Goal: Information Seeking & Learning: Understand process/instructions

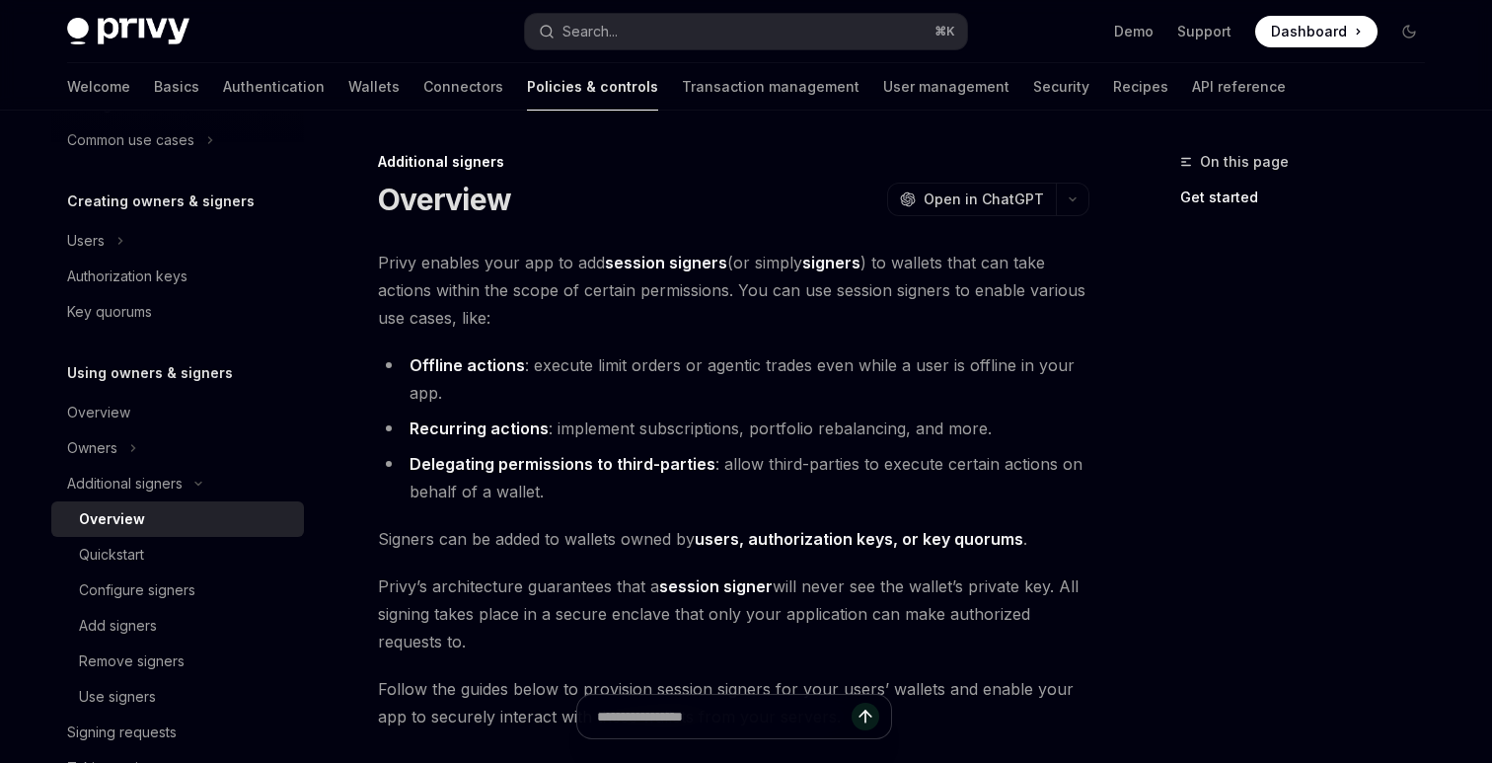
scroll to position [320, 0]
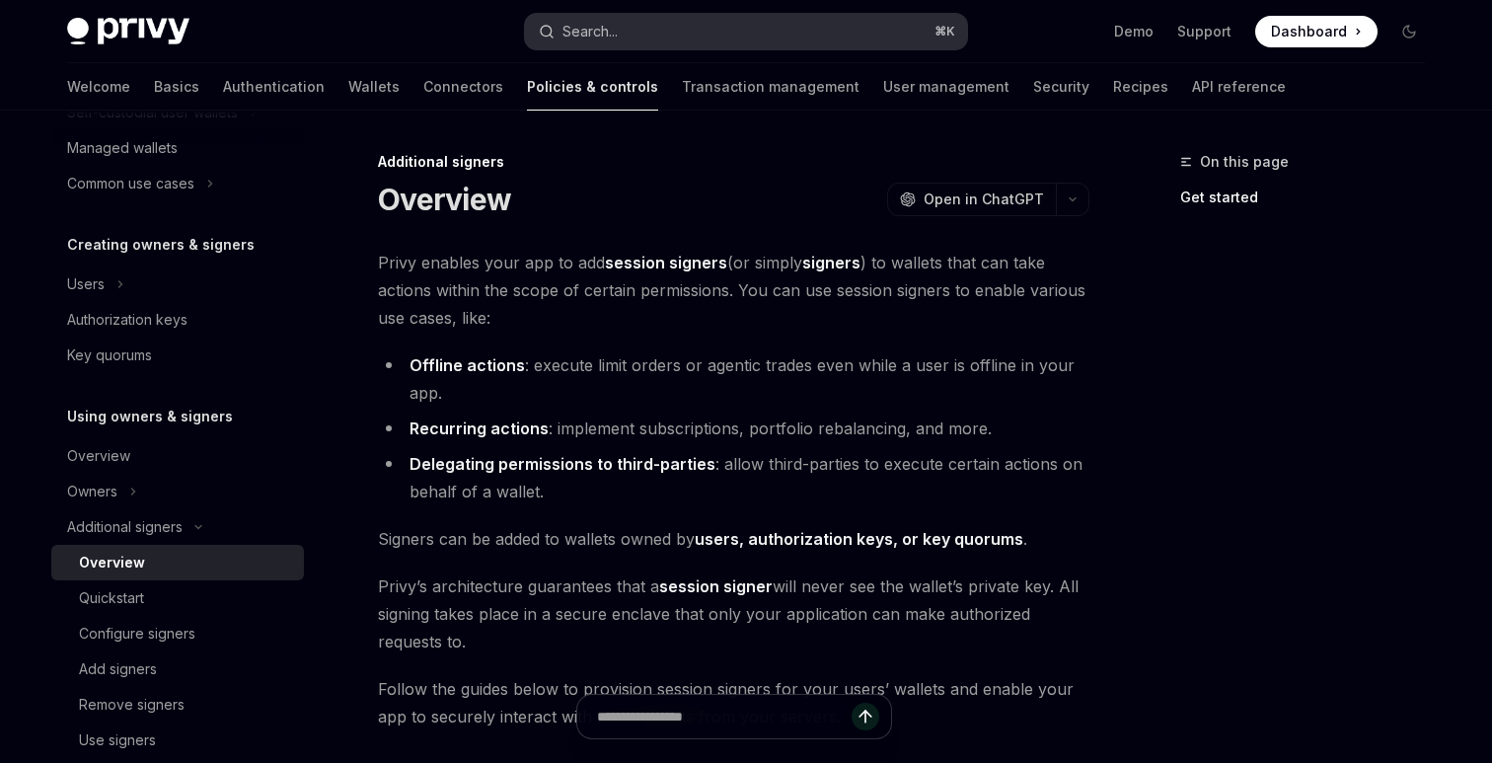
click at [655, 28] on button "Search... ⌘ K" at bounding box center [746, 32] width 442 height 36
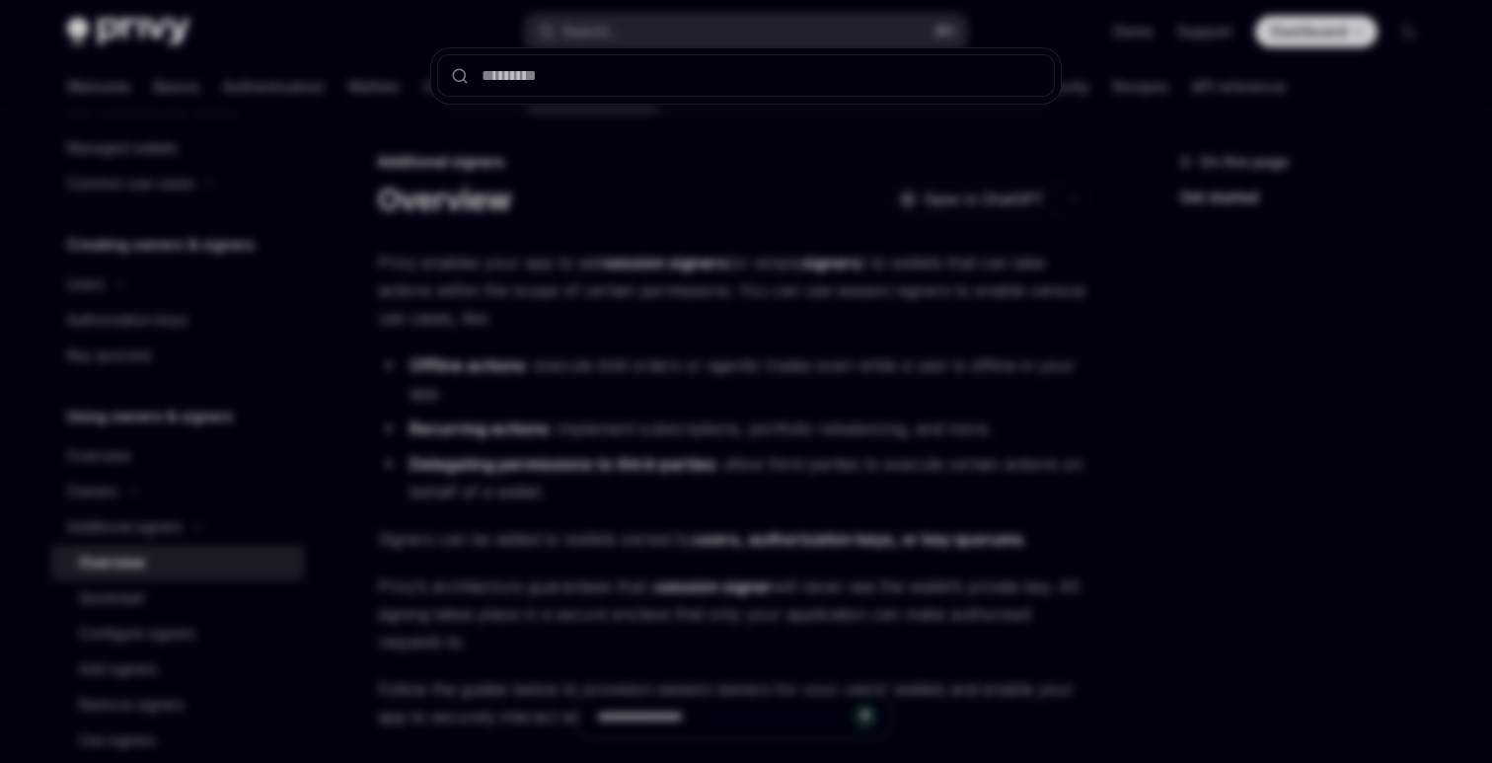
type input "*"
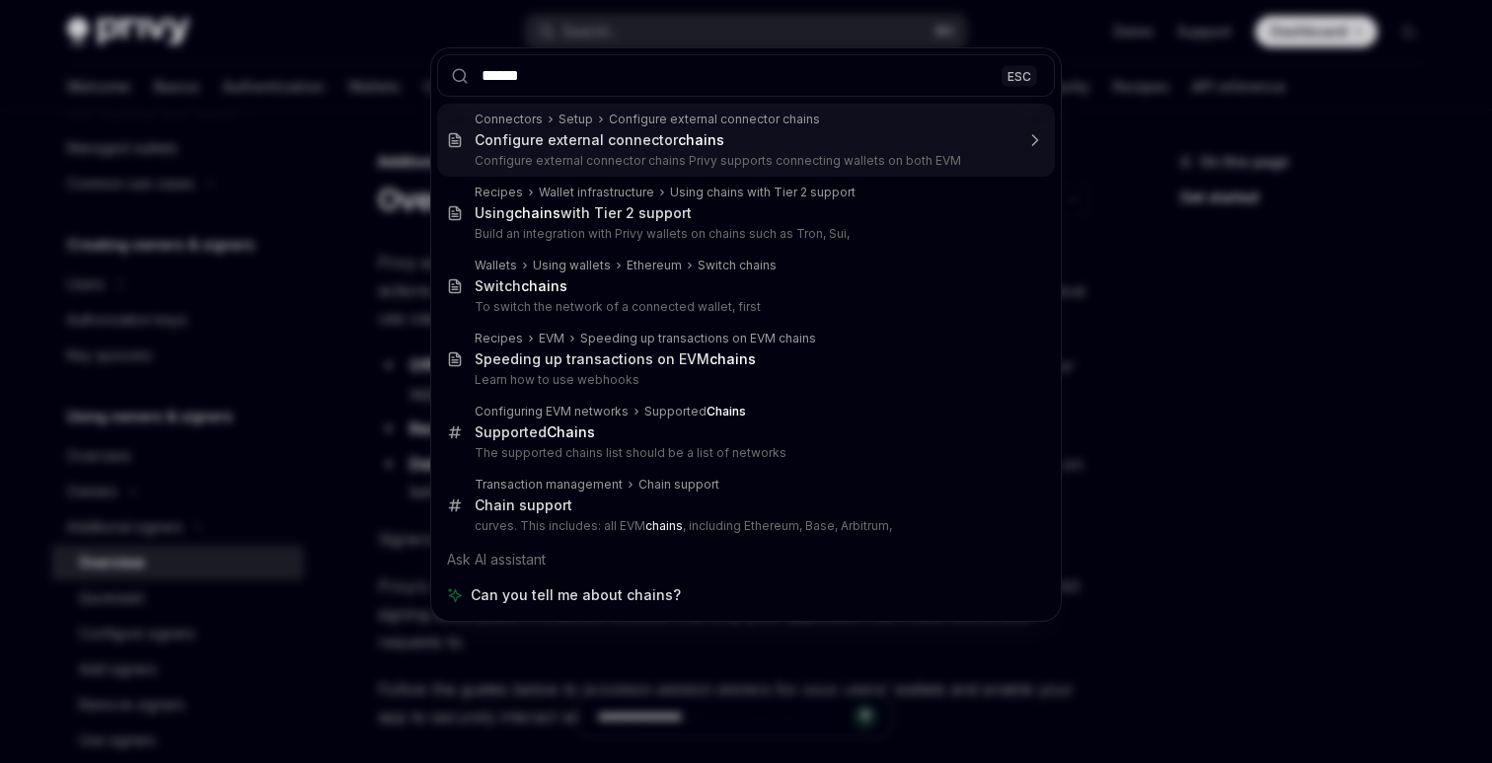
type input "*****"
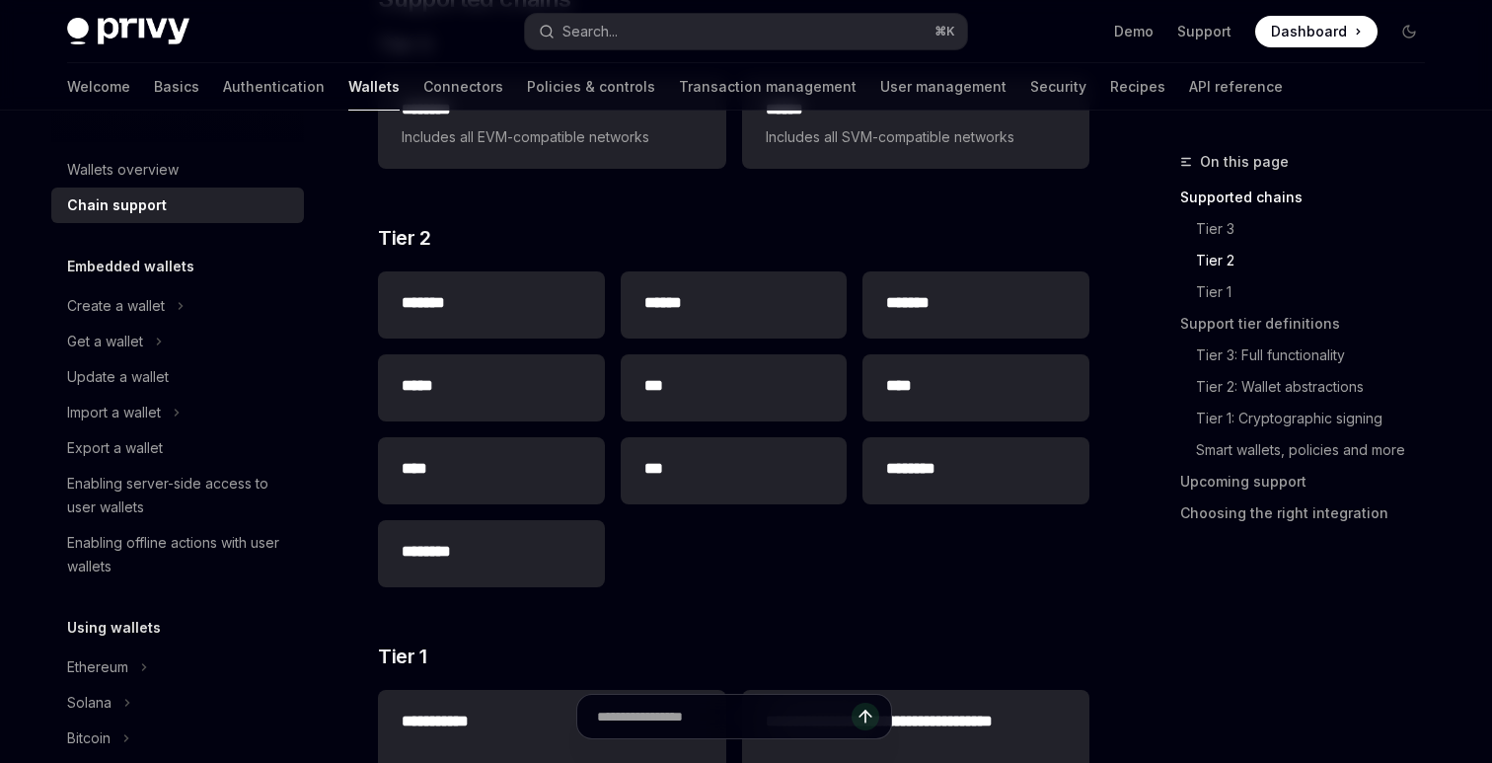
scroll to position [85, 0]
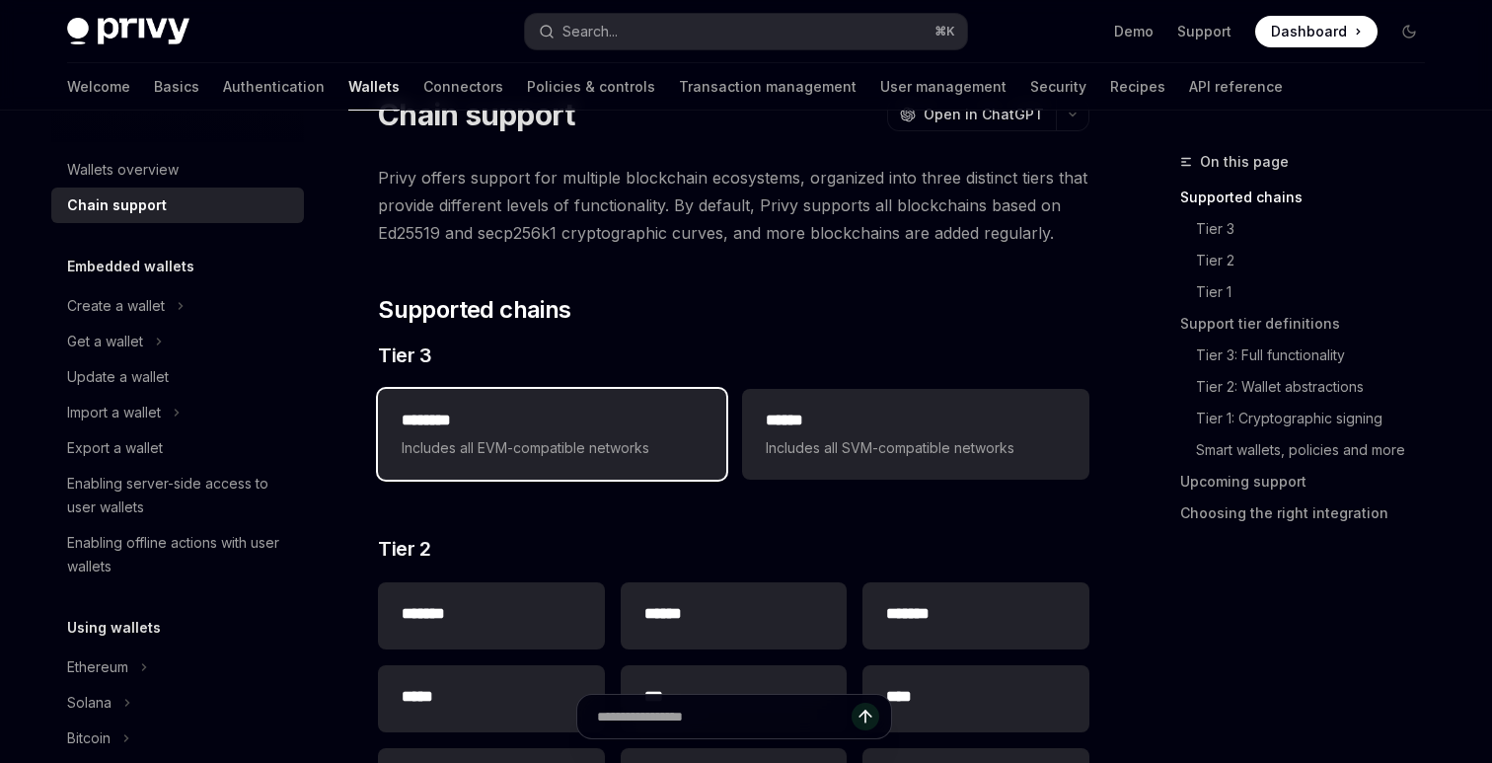
click at [652, 454] on span "Includes all EVM-compatible networks" at bounding box center [552, 448] width 300 height 24
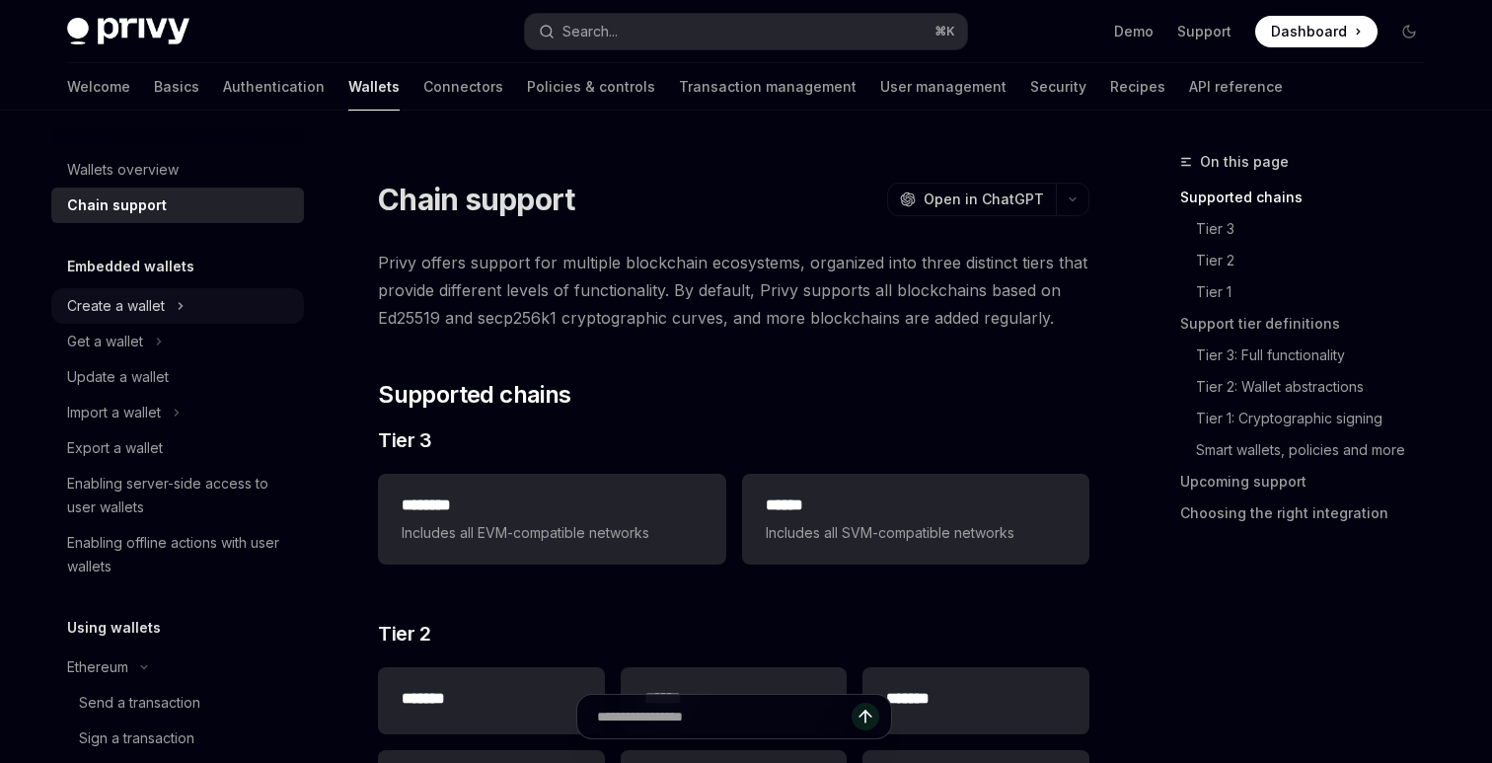
click at [105, 311] on div "Create a wallet" at bounding box center [116, 306] width 98 height 24
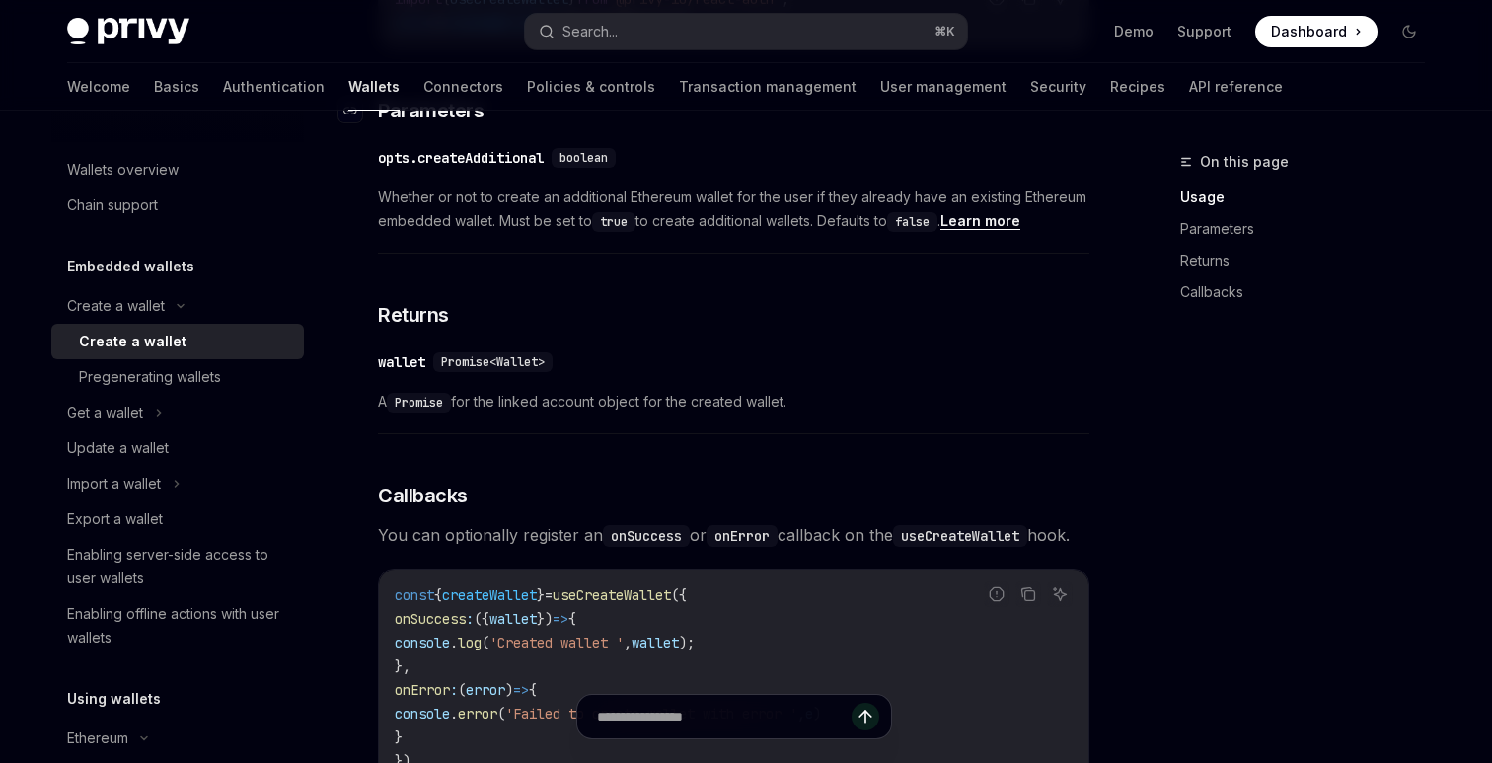
scroll to position [1093, 0]
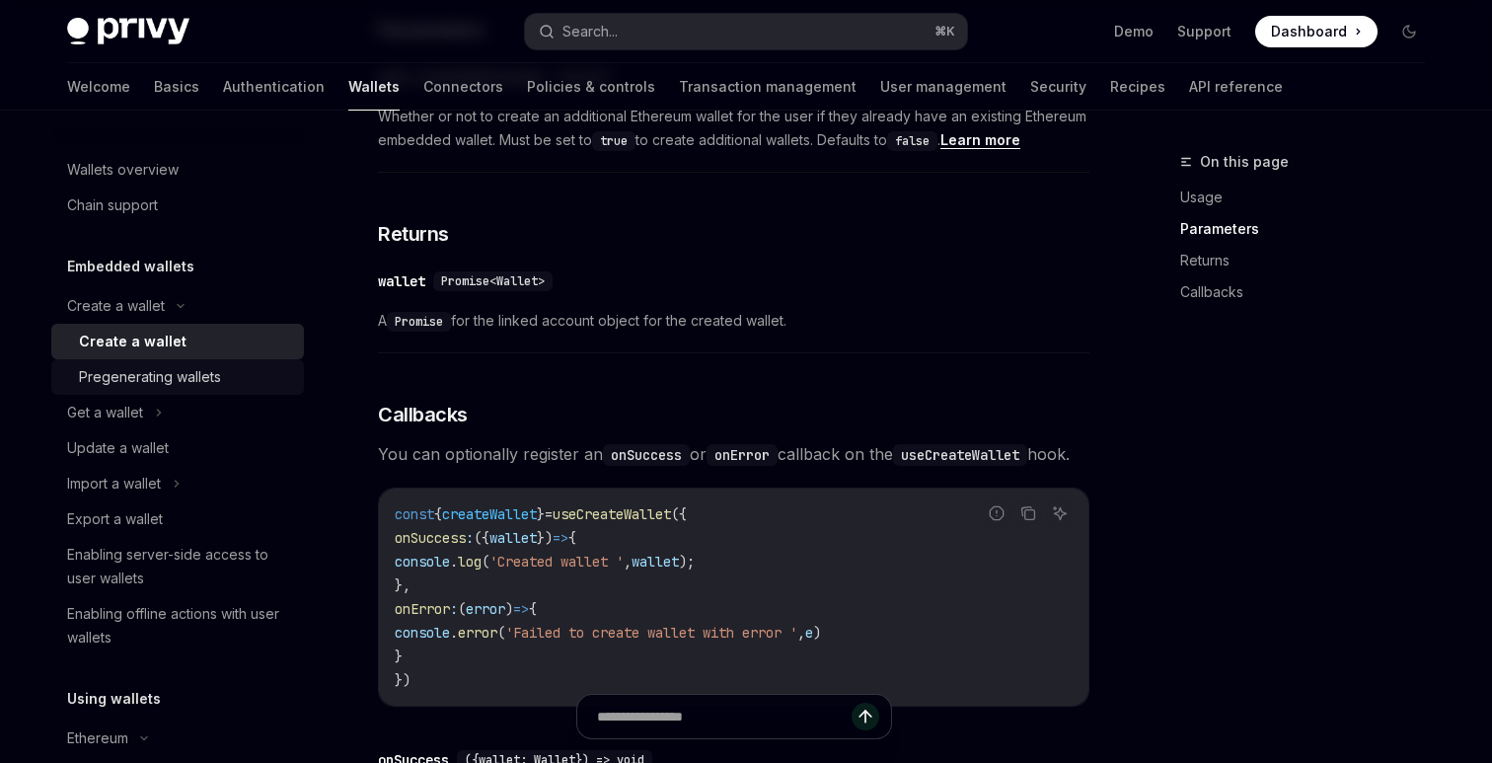
click at [203, 374] on div "Pregenerating wallets" at bounding box center [150, 377] width 142 height 24
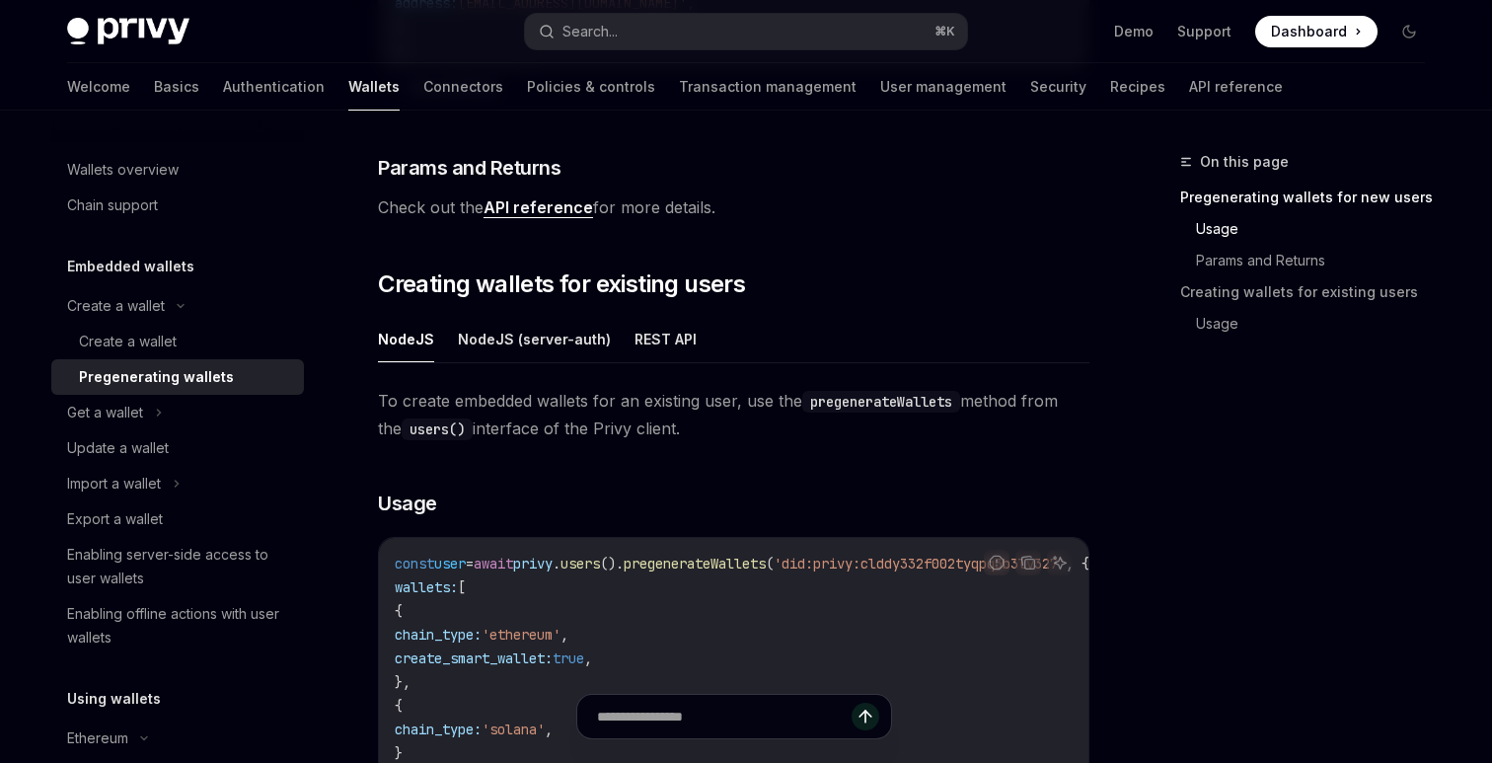
scroll to position [870, 0]
click at [526, 337] on button "NodeJS (server-auth)" at bounding box center [534, 337] width 153 height 46
type textarea "*"
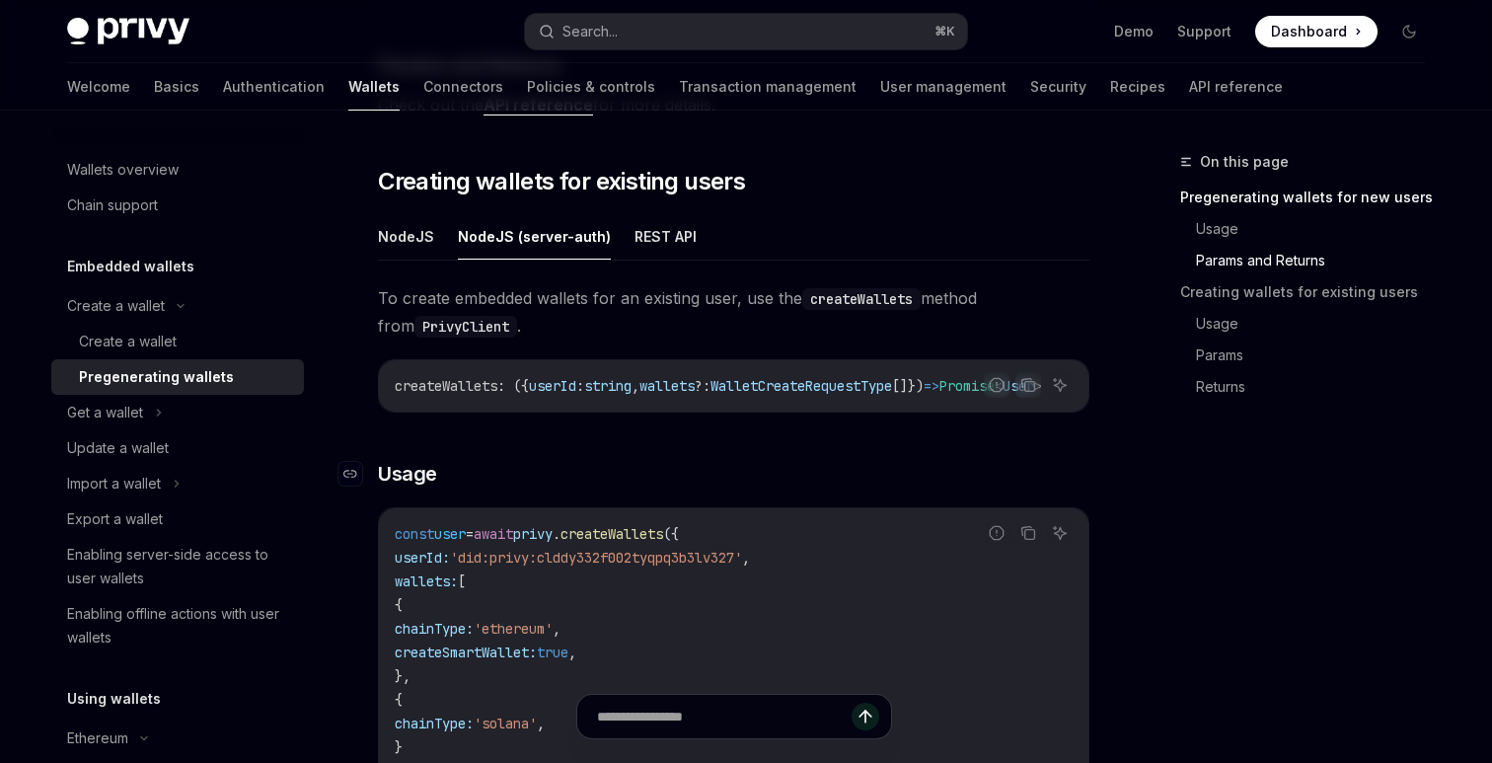
scroll to position [974, 0]
